Goal: Find contact information: Find contact information

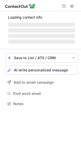
scroll to position [98, 81]
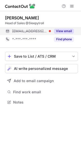
click at [62, 32] on button "View email" at bounding box center [64, 31] width 20 height 5
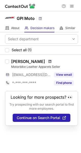
click at [49, 61] on span at bounding box center [50, 61] width 3 height 4
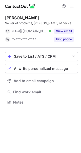
scroll to position [98, 81]
click at [66, 25] on div "Solver of problems, [PERSON_NAME] of necks" at bounding box center [41, 23] width 73 height 5
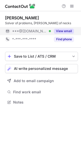
click at [66, 30] on button "View email" at bounding box center [64, 31] width 20 height 5
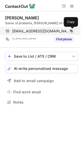
click at [72, 31] on span at bounding box center [72, 31] width 4 height 4
